Goal: Information Seeking & Learning: Learn about a topic

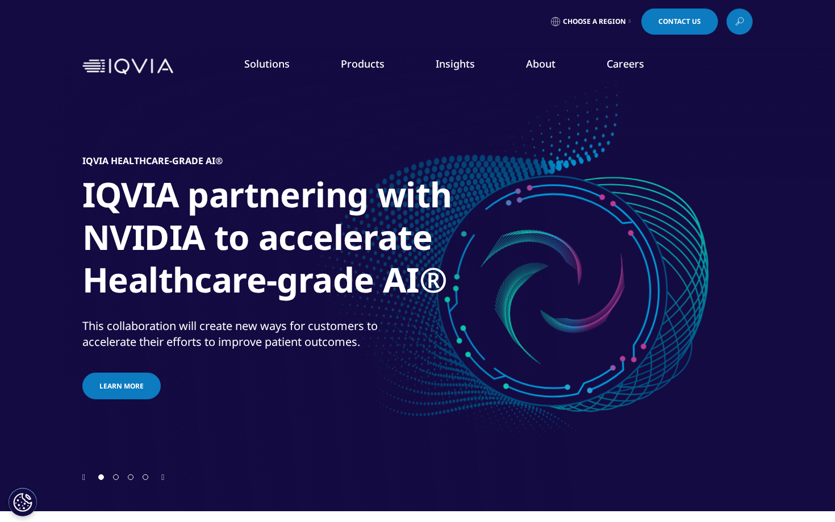
click at [272, 65] on link "Solutions" at bounding box center [266, 64] width 45 height 14
click at [272, 61] on link "Solutions" at bounding box center [266, 64] width 45 height 14
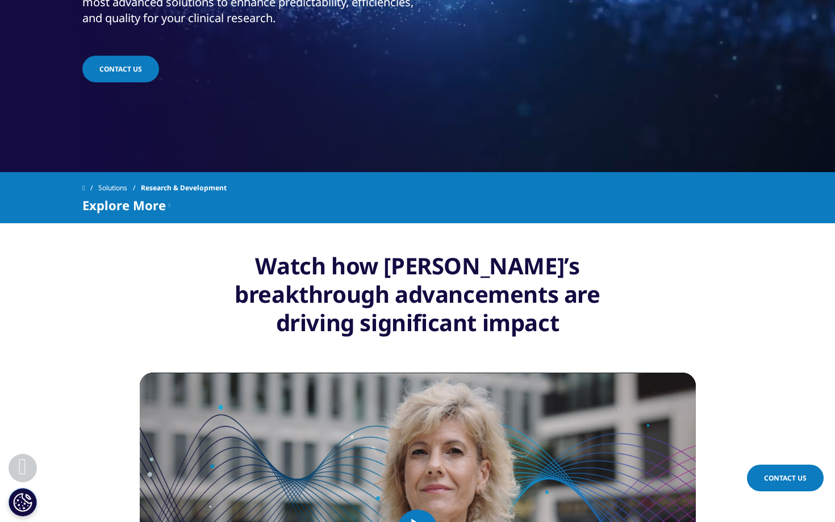
scroll to position [344, 0]
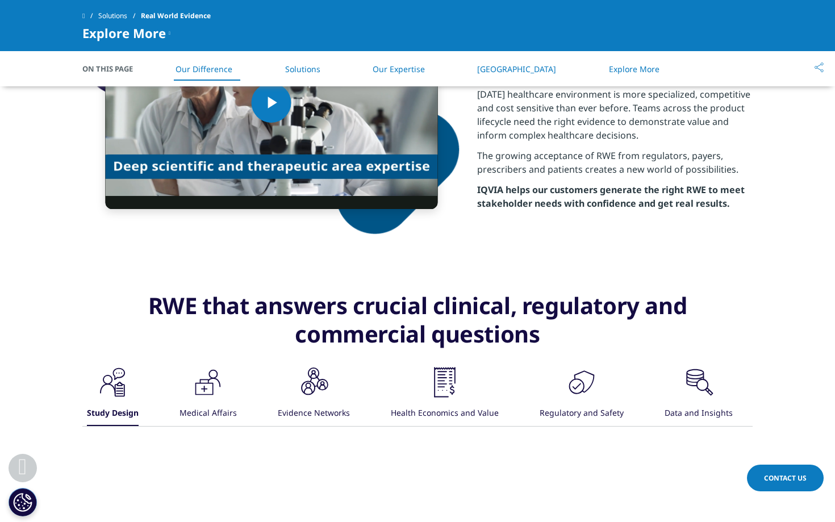
scroll to position [569, 0]
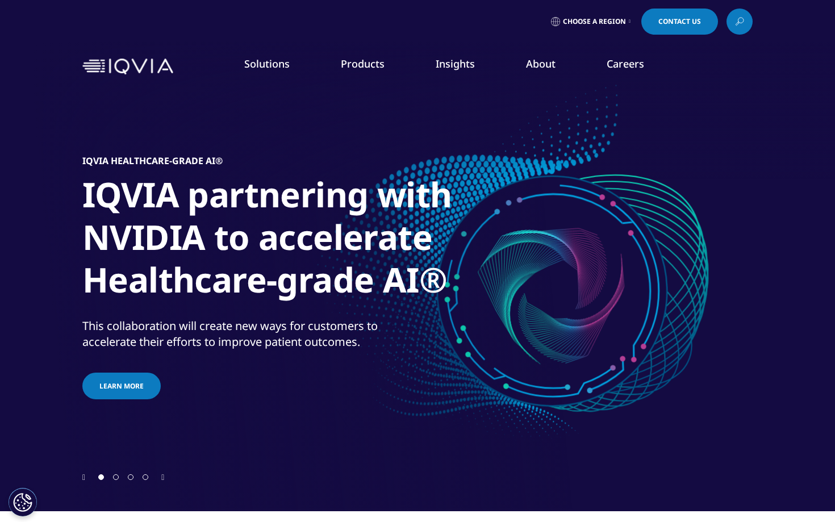
click at [271, 66] on link "Solutions" at bounding box center [266, 64] width 45 height 14
